Goal: Navigation & Orientation: Go to known website

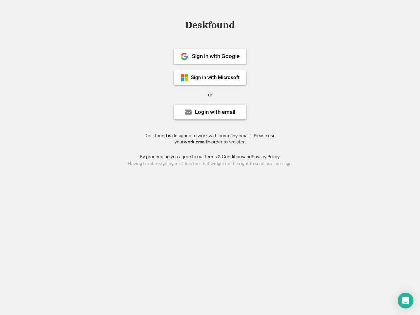
click at [210, 94] on div "or" at bounding box center [210, 94] width 4 height 7
click at [210, 26] on div "Deskfound" at bounding box center [210, 25] width 56 height 10
click at [179, 25] on div "Deskfound" at bounding box center [210, 26] width 420 height 12
click at [210, 26] on div "Deskfound" at bounding box center [210, 25] width 56 height 10
click at [210, 94] on div "or" at bounding box center [210, 94] width 4 height 7
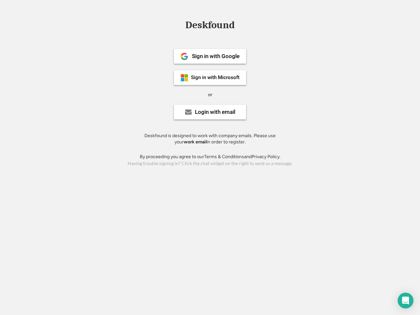
click at [210, 56] on div "Sign in with Google" at bounding box center [216, 56] width 48 height 6
click at [215, 56] on div "Sign in with Google" at bounding box center [216, 56] width 48 height 6
click at [184, 56] on img at bounding box center [184, 56] width 8 height 8
click at [210, 77] on div "Sign in with Microsoft" at bounding box center [215, 77] width 49 height 5
click at [215, 77] on div "Sign in with Microsoft" at bounding box center [215, 77] width 49 height 5
